Goal: Information Seeking & Learning: Learn about a topic

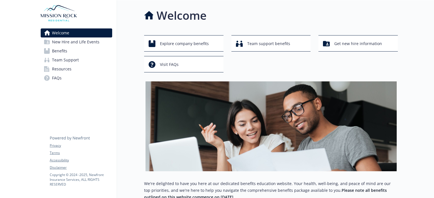
click at [70, 70] on span "Resources" at bounding box center [61, 69] width 19 height 9
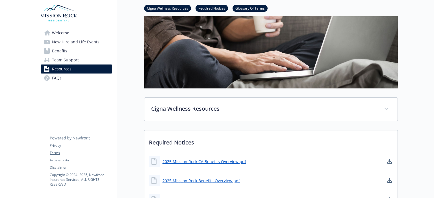
scroll to position [46, 0]
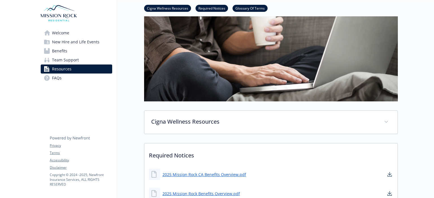
click at [69, 53] on link "Benefits" at bounding box center [76, 51] width 71 height 9
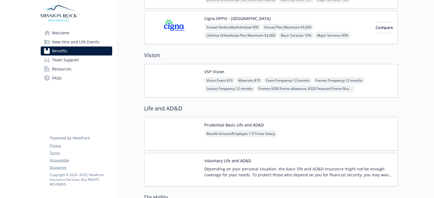
scroll to position [283, 0]
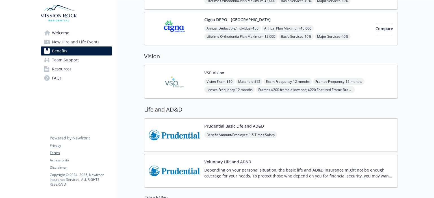
click at [167, 76] on img at bounding box center [174, 82] width 51 height 24
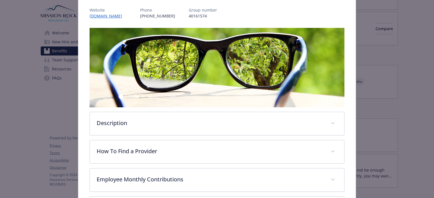
scroll to position [68, 0]
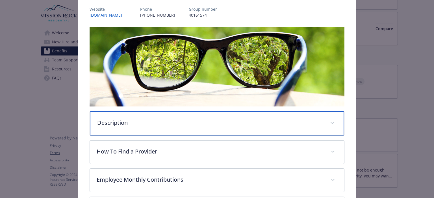
click at [205, 129] on div "Description" at bounding box center [217, 123] width 254 height 24
